Goal: Task Accomplishment & Management: Use online tool/utility

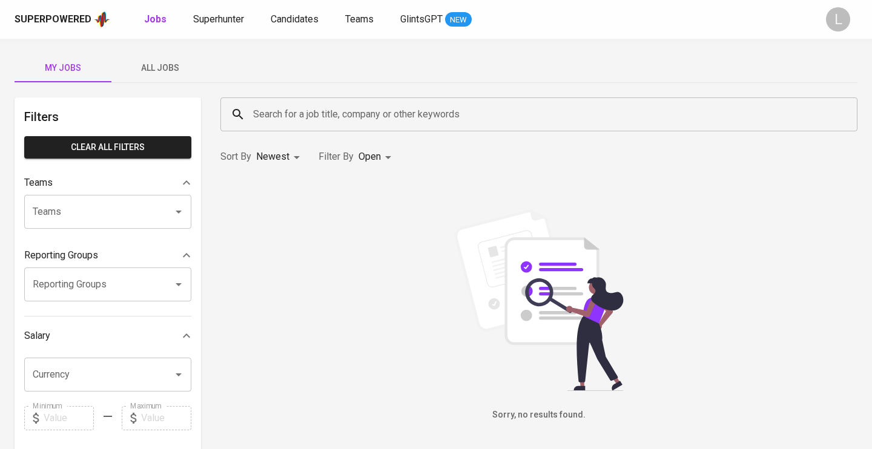
click at [161, 68] on span "All Jobs" at bounding box center [160, 68] width 82 height 15
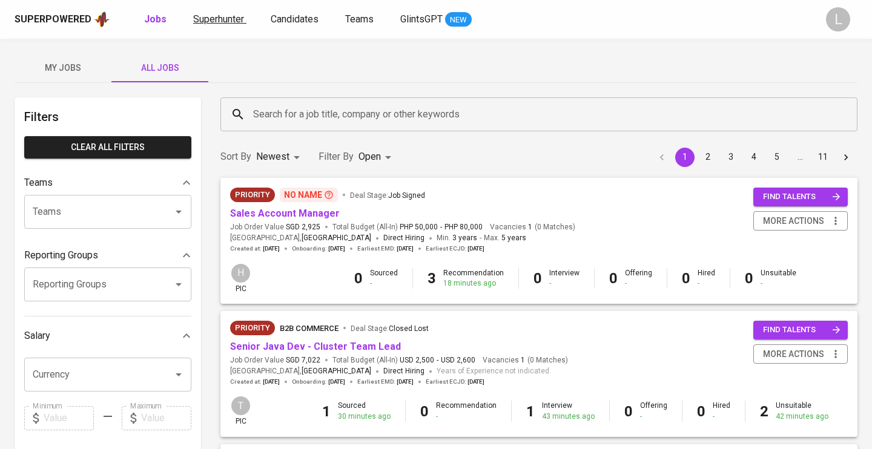
click at [226, 28] on div "Superpowered Jobs Superhunter Candidates Teams GlintsGPT NEW" at bounding box center [417, 19] width 804 height 18
click at [218, 22] on span "Superhunter" at bounding box center [218, 18] width 51 height 11
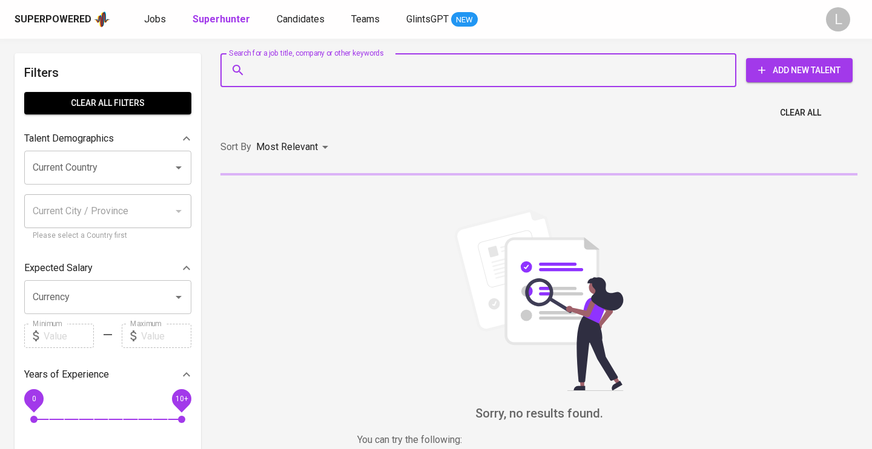
click at [317, 71] on input "Search for a job title, company or other keywords" at bounding box center [481, 70] width 462 height 23
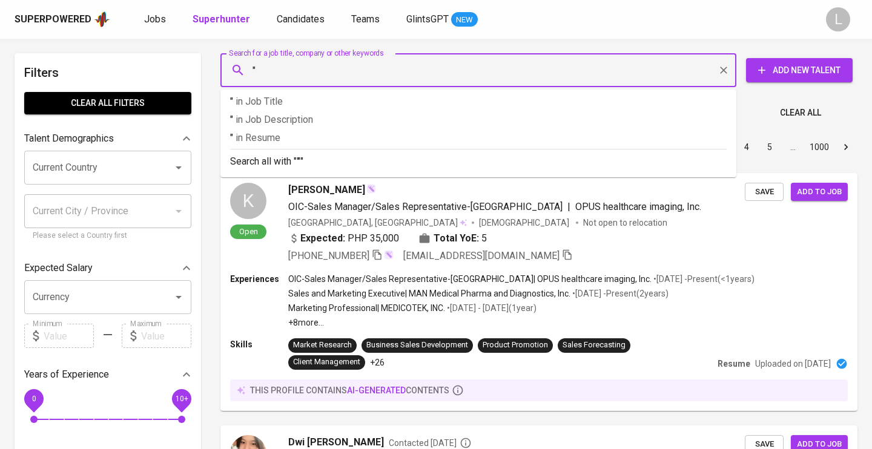
paste input "[EMAIL_ADDRESS][DOMAIN_NAME]"
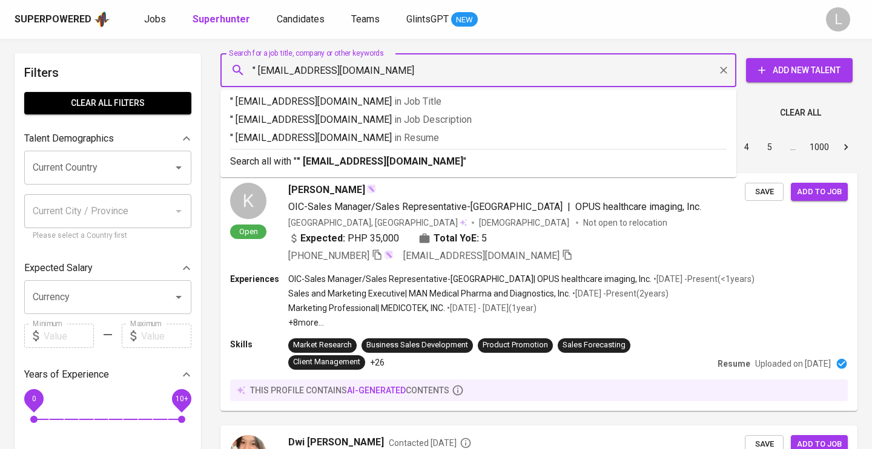
type input "" [EMAIL_ADDRESS][DOMAIN_NAME]""
click at [295, 139] on p "" [EMAIL_ADDRESS][DOMAIN_NAME]" in Resume" at bounding box center [478, 138] width 496 height 15
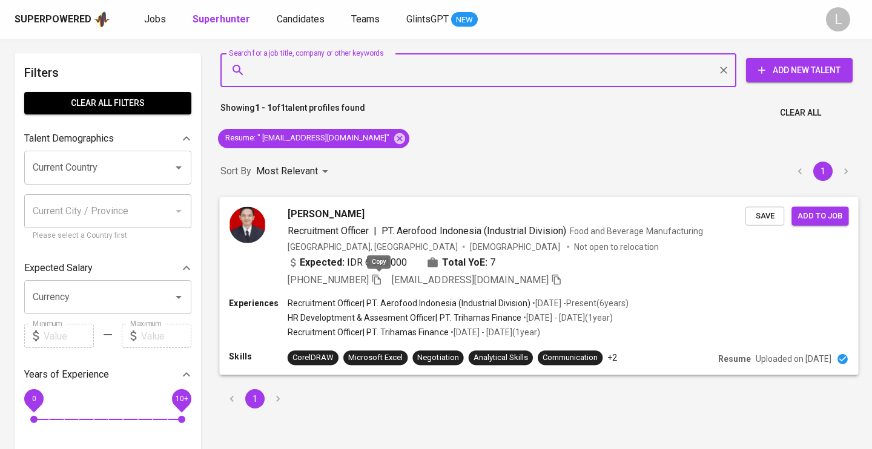
click at [380, 278] on icon "button" at bounding box center [376, 279] width 11 height 11
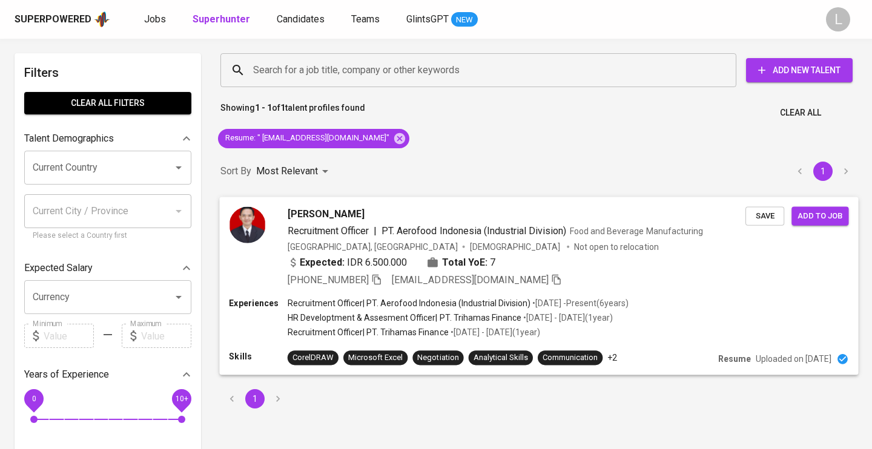
click at [326, 212] on span "[PERSON_NAME]" at bounding box center [325, 213] width 77 height 15
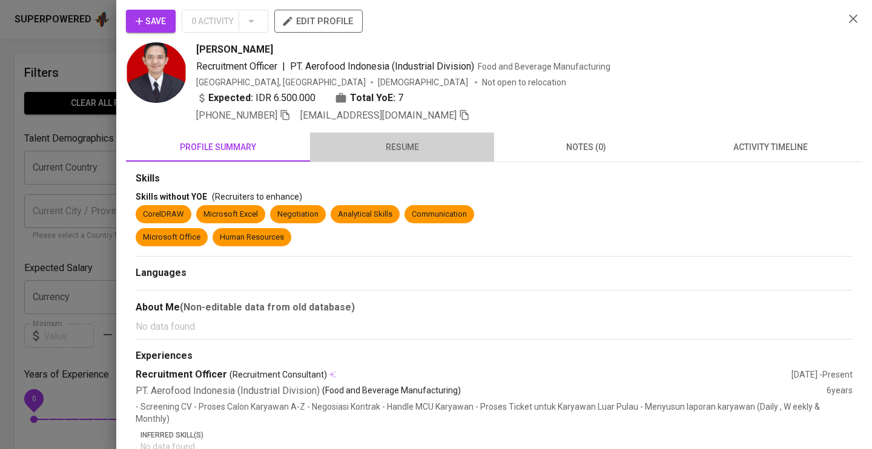
click at [389, 145] on span "resume" at bounding box center [401, 147] width 169 height 15
